Goal: Find specific page/section: Find specific page/section

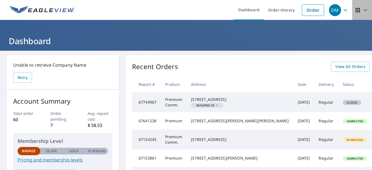
click at [364, 10] on icon "button" at bounding box center [365, 10] width 3 height 2
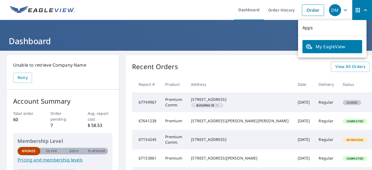
click at [182, 4] on ul "Dashboard Order History Order" at bounding box center [202, 10] width 249 height 20
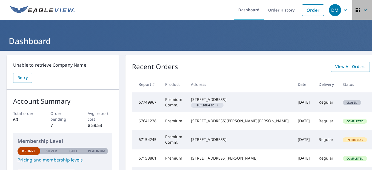
click at [355, 7] on icon "button" at bounding box center [358, 10] width 7 height 7
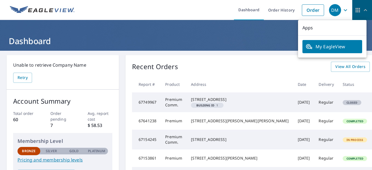
click at [362, 10] on icon "button" at bounding box center [365, 10] width 7 height 7
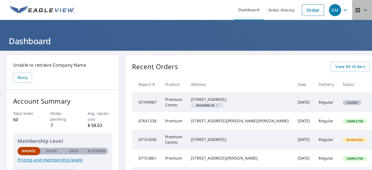
click at [362, 10] on icon "button" at bounding box center [365, 10] width 7 height 7
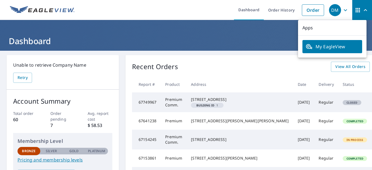
click at [342, 8] on icon "button" at bounding box center [345, 10] width 7 height 7
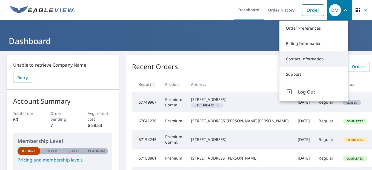
click at [304, 59] on link "Contact Information" at bounding box center [314, 58] width 69 height 15
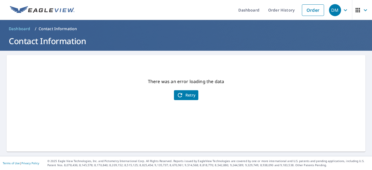
click at [52, 25] on ol "Dashboard / Contact Information" at bounding box center [186, 28] width 359 height 9
click at [56, 28] on p "Contact Information" at bounding box center [58, 28] width 39 height 5
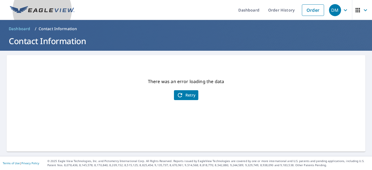
click at [43, 11] on img at bounding box center [42, 10] width 65 height 8
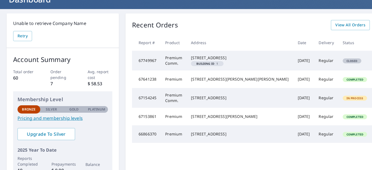
scroll to position [2, 0]
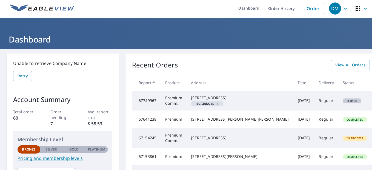
click at [343, 103] on span "Closed" at bounding box center [352, 101] width 18 height 4
drag, startPoint x: 306, startPoint y: 104, endPoint x: 296, endPoint y: 105, distance: 9.9
click at [338, 105] on td "Closed" at bounding box center [354, 101] width 33 height 20
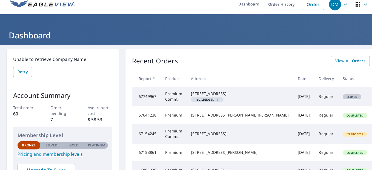
scroll to position [0, 0]
